Goal: Find specific page/section

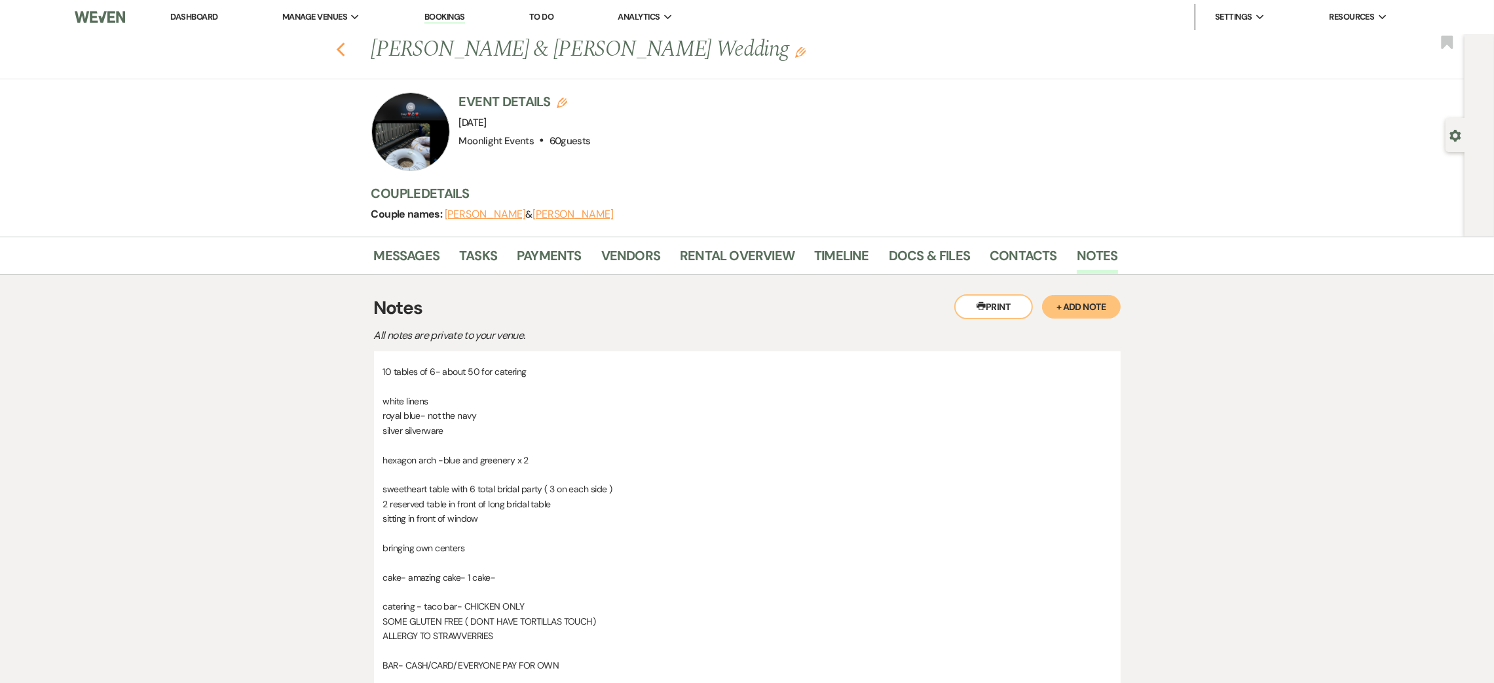
click at [343, 53] on icon "Previous" at bounding box center [341, 50] width 10 height 16
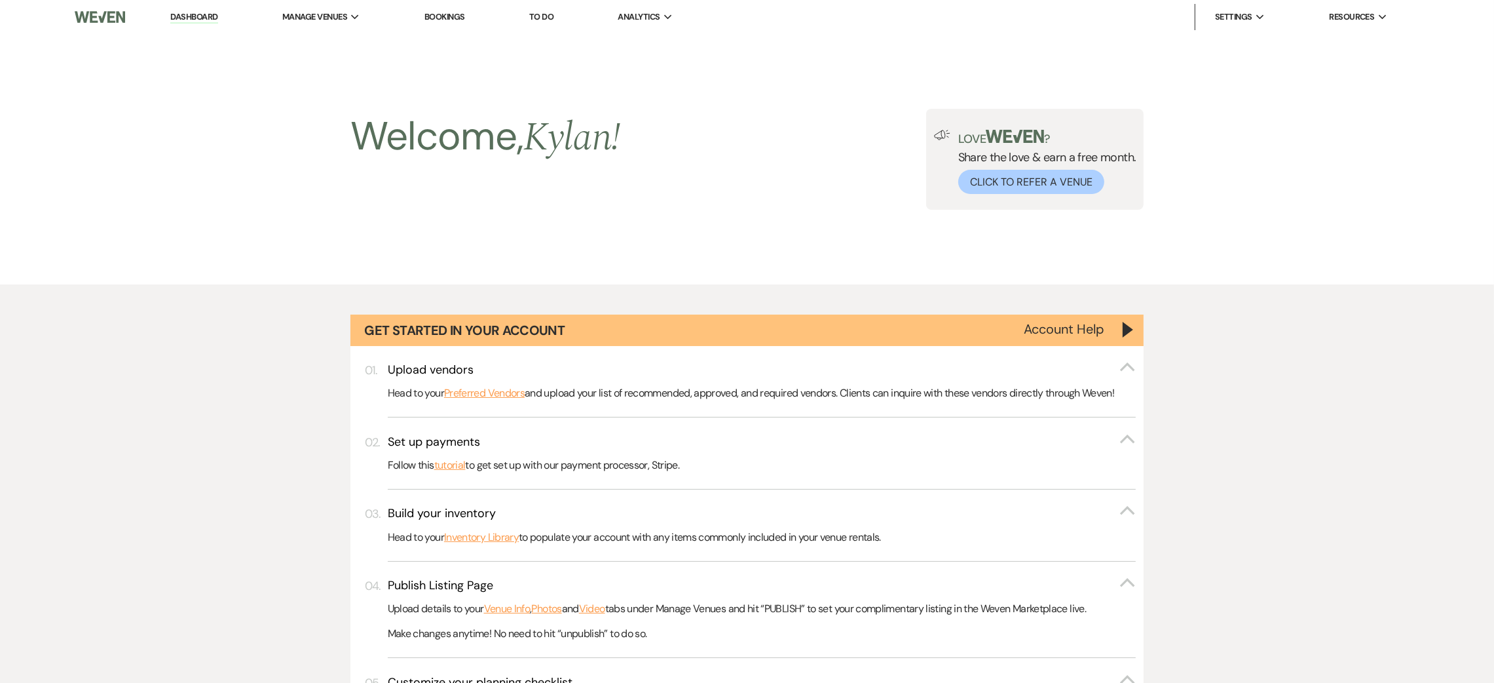
scroll to position [1179, 0]
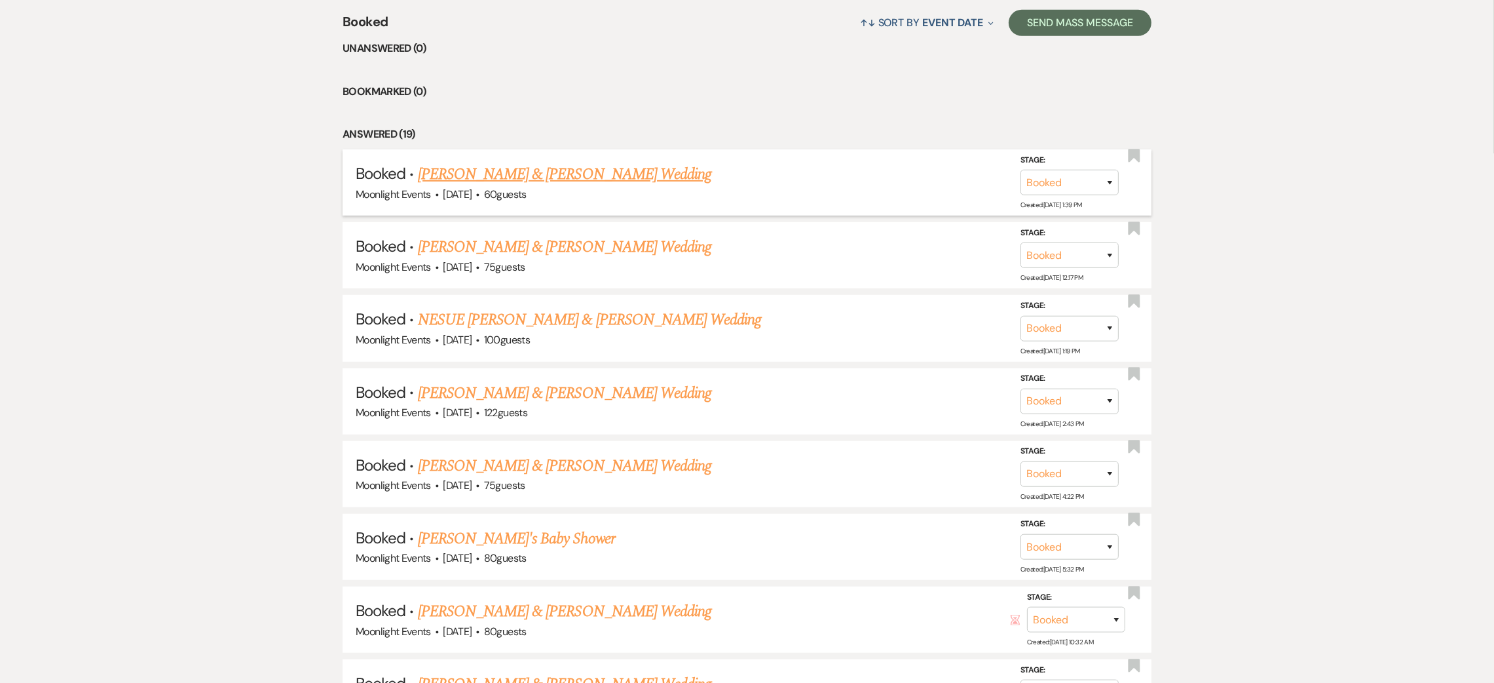
click at [572, 176] on link "[PERSON_NAME] & [PERSON_NAME] Wedding" at bounding box center [565, 174] width 294 height 24
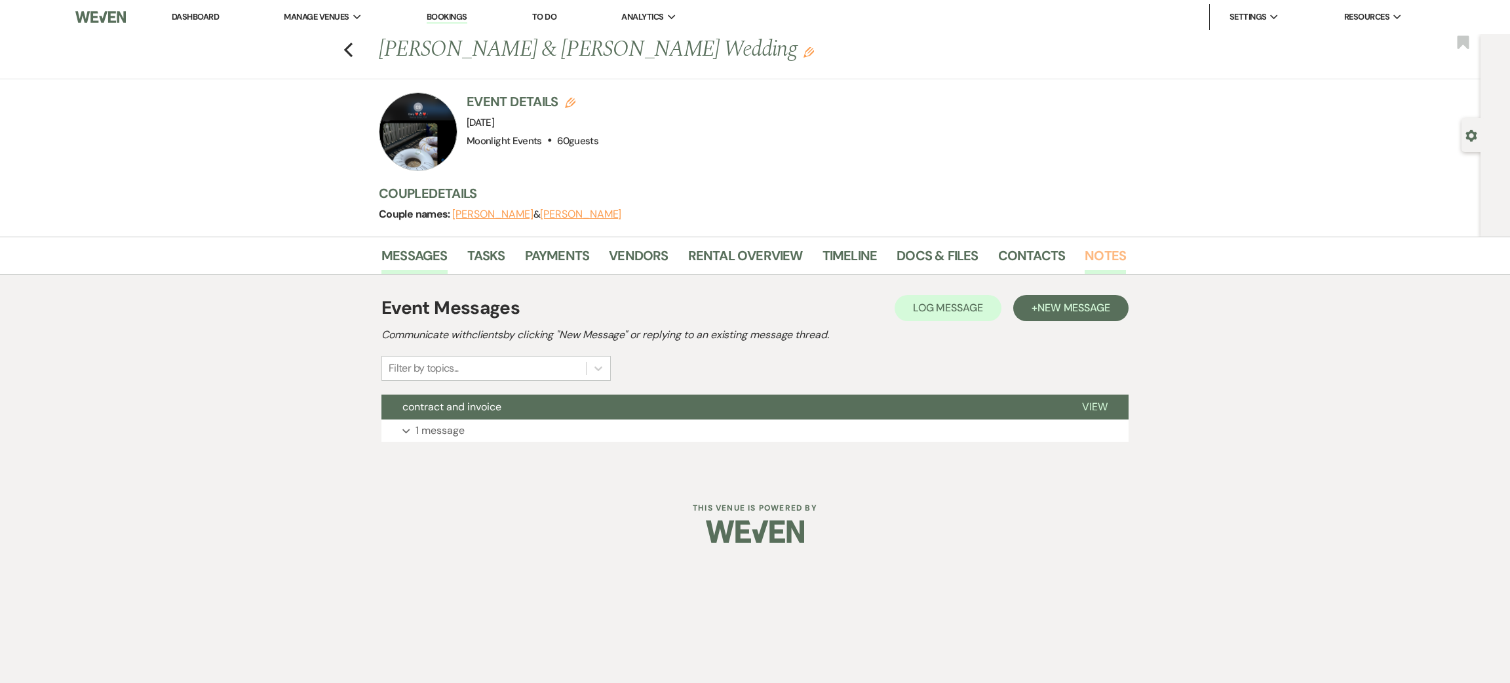
click at [1099, 257] on link "Notes" at bounding box center [1104, 259] width 41 height 29
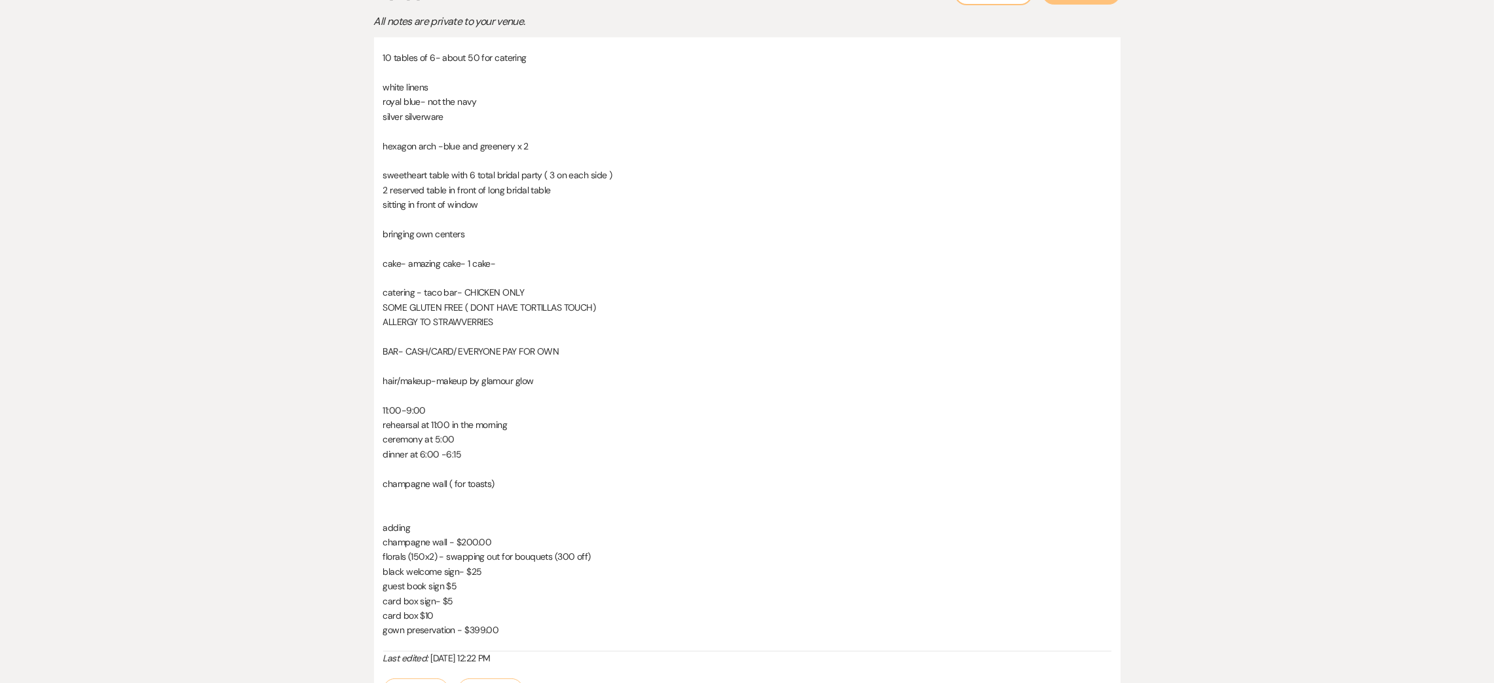
scroll to position [393, 0]
